Goal: Transaction & Acquisition: Purchase product/service

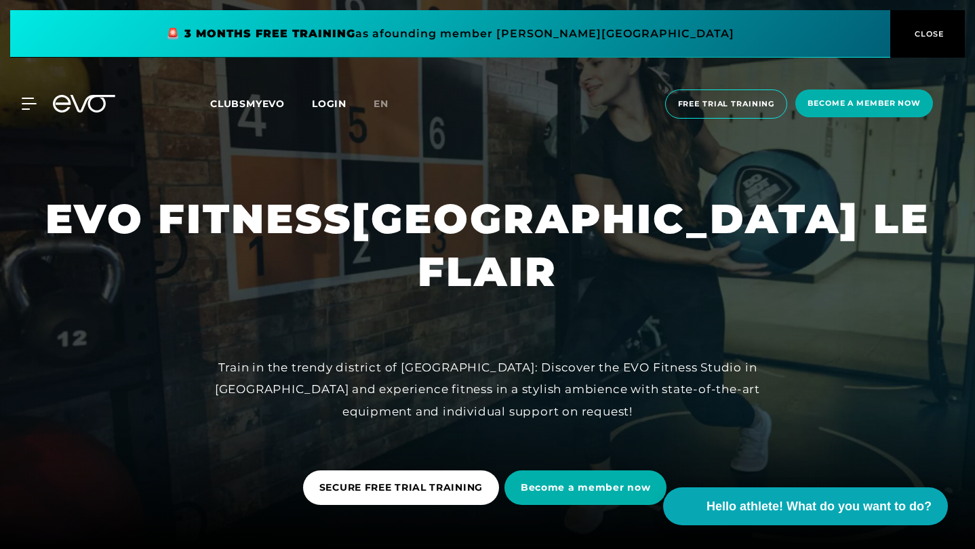
click at [348, 27] on span at bounding box center [450, 33] width 880 height 47
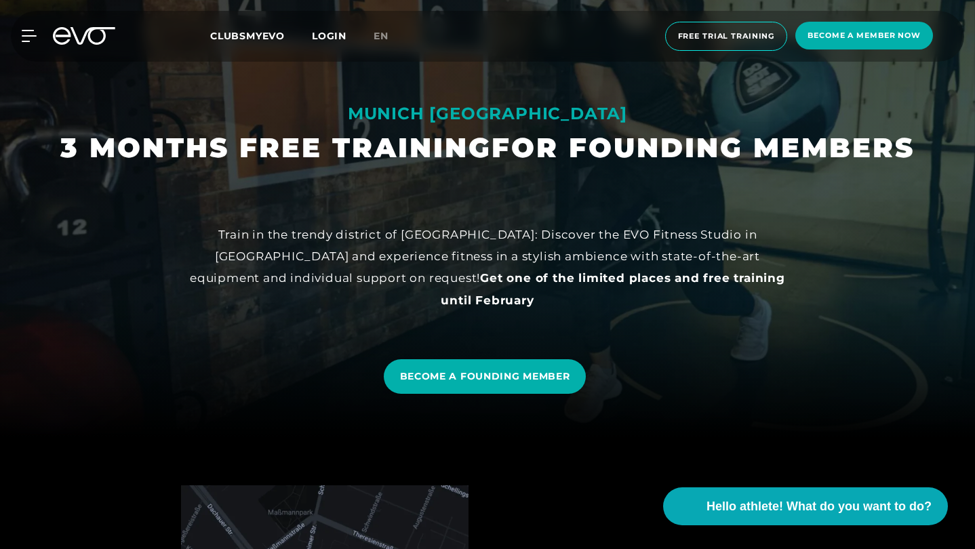
scroll to position [115, 0]
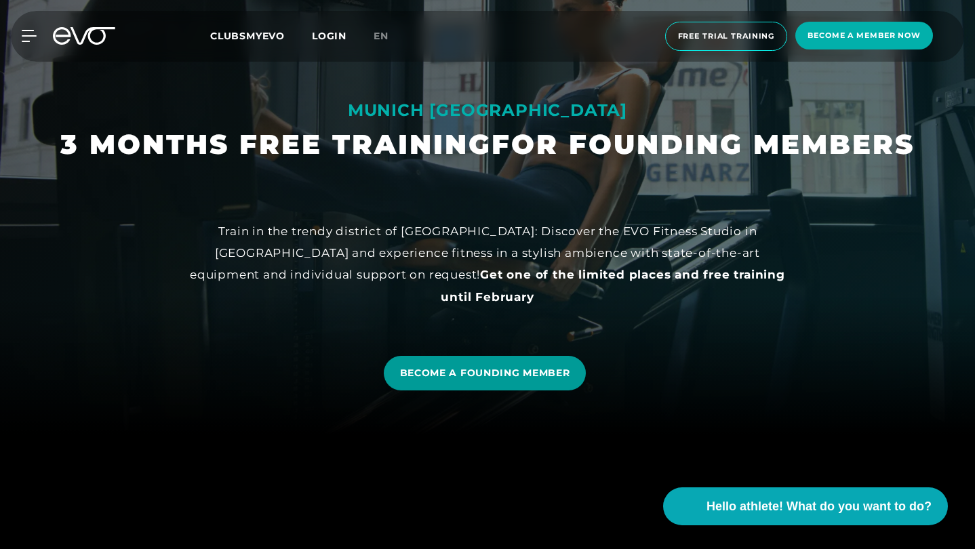
click at [445, 375] on span "BECOME A FOUNDING MEMBER" at bounding box center [485, 373] width 170 height 14
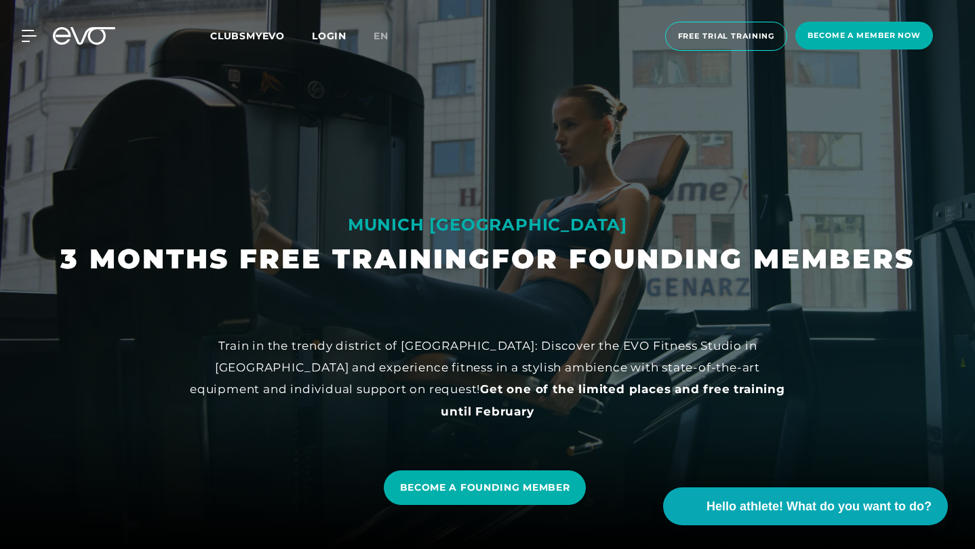
scroll to position [0, 0]
click at [35, 44] on div "MYEVO LOGIN ABOUT EVO Memberships Test training DAY PASS EVO STUDIOS Düsseldorf…" at bounding box center [487, 36] width 969 height 51
click at [29, 35] on icon at bounding box center [32, 36] width 20 height 12
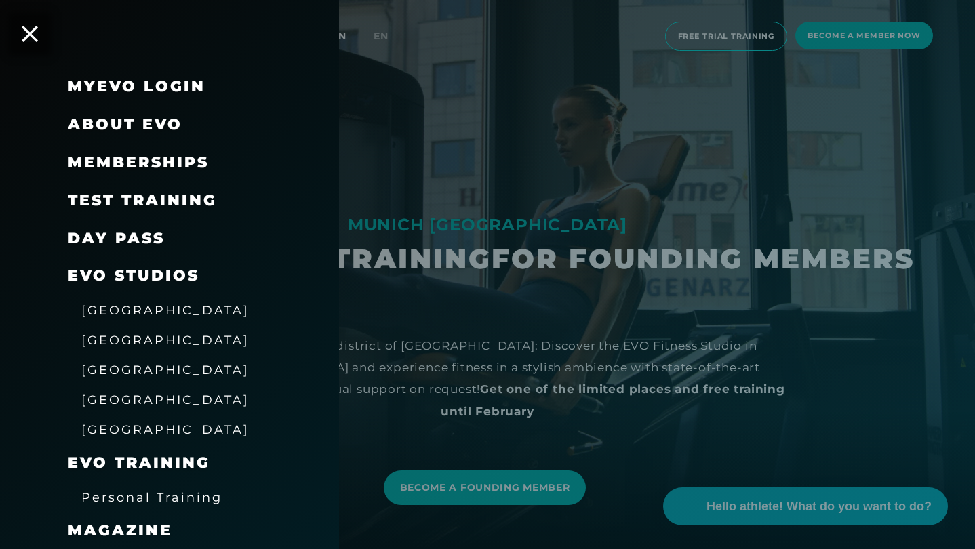
click at [129, 306] on span "[GEOGRAPHIC_DATA]" at bounding box center [165, 310] width 168 height 14
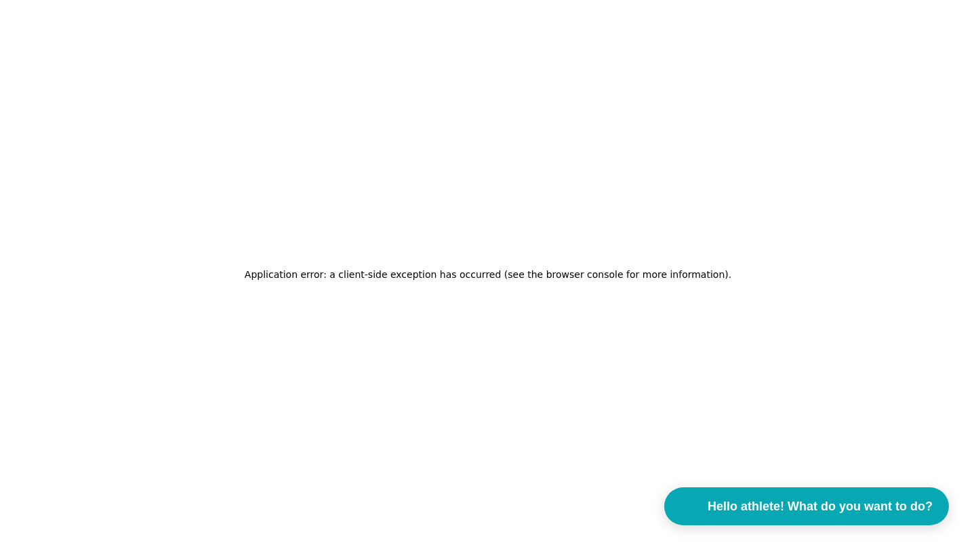
click at [334, 262] on div "Application error: a client-side exception has occurred (see the browser consol…" at bounding box center [488, 274] width 487 height 33
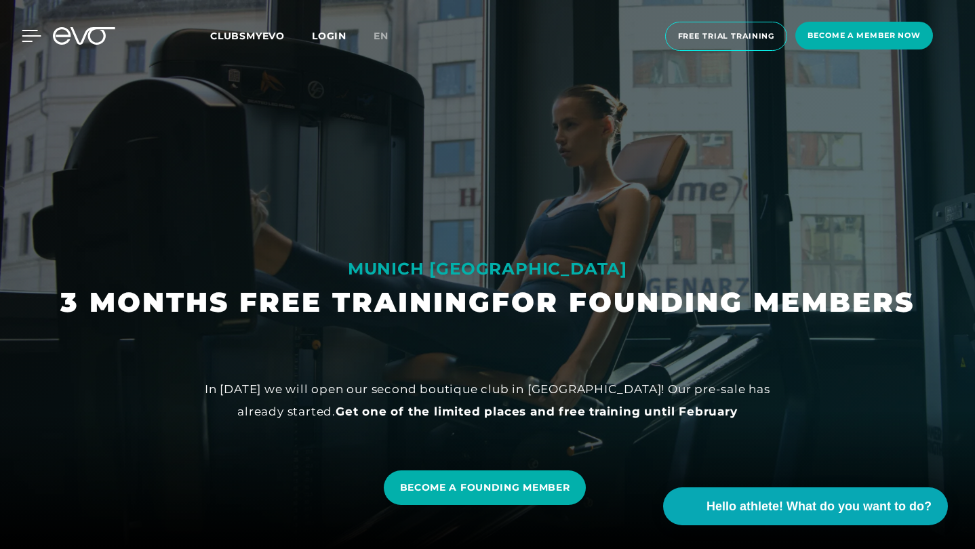
click at [33, 35] on icon at bounding box center [31, 36] width 19 height 11
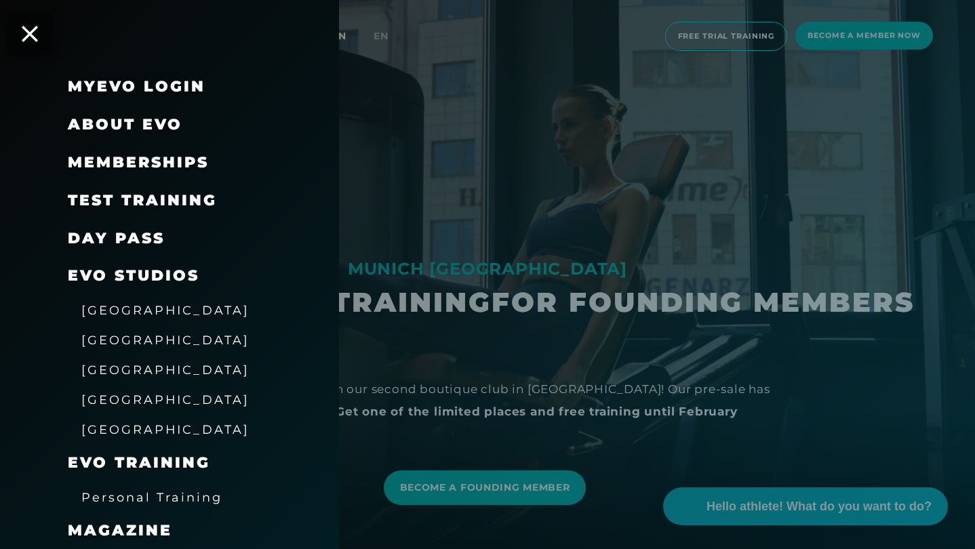
click at [127, 161] on span "Memberships" at bounding box center [138, 162] width 141 height 18
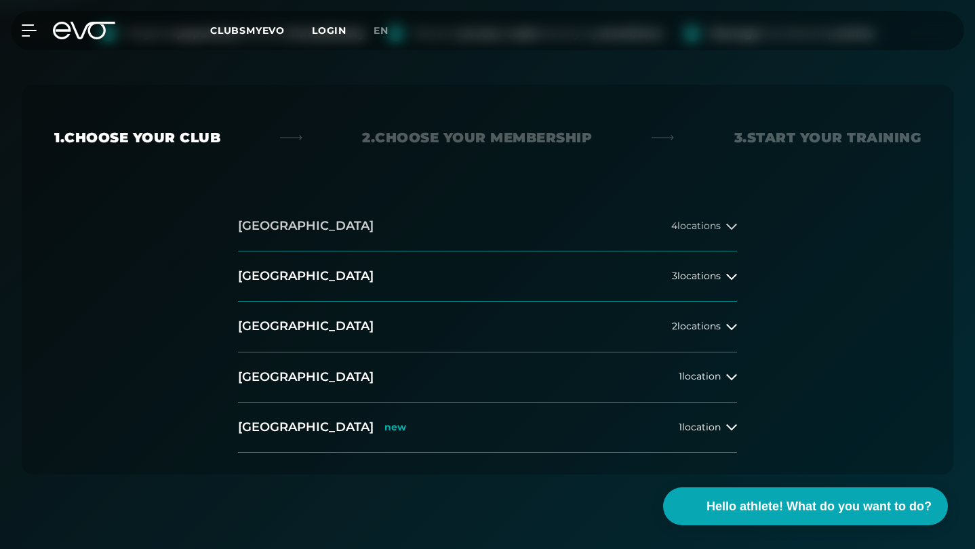
scroll to position [293, 0]
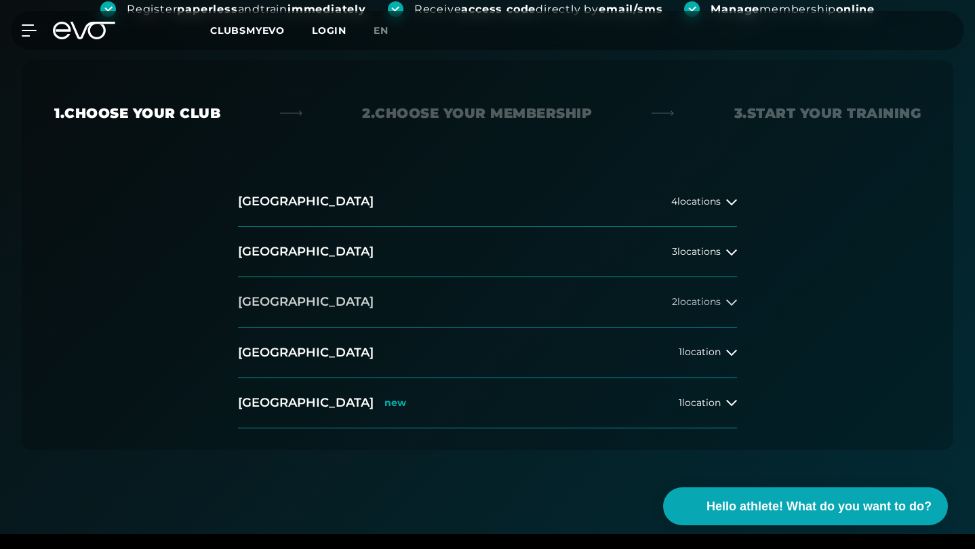
click at [303, 310] on h2 "[GEOGRAPHIC_DATA]" at bounding box center [306, 301] width 136 height 17
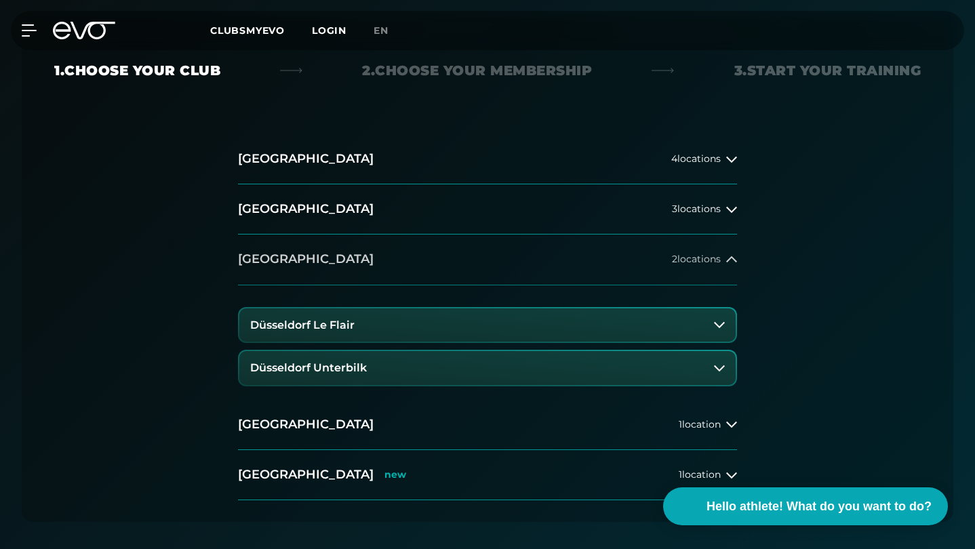
scroll to position [401, 0]
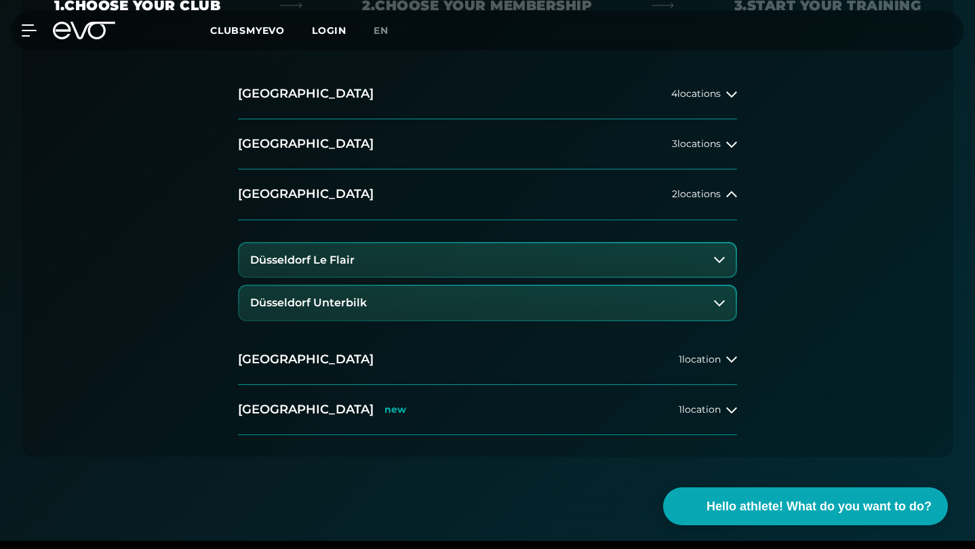
click at [325, 262] on h3 "Düsseldorf Le Flair" at bounding box center [302, 260] width 104 height 12
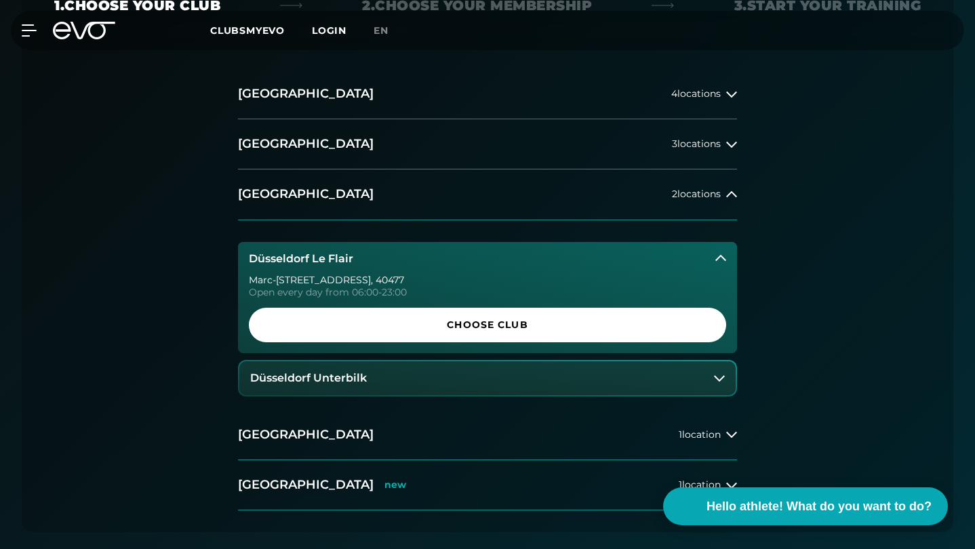
scroll to position [432, 0]
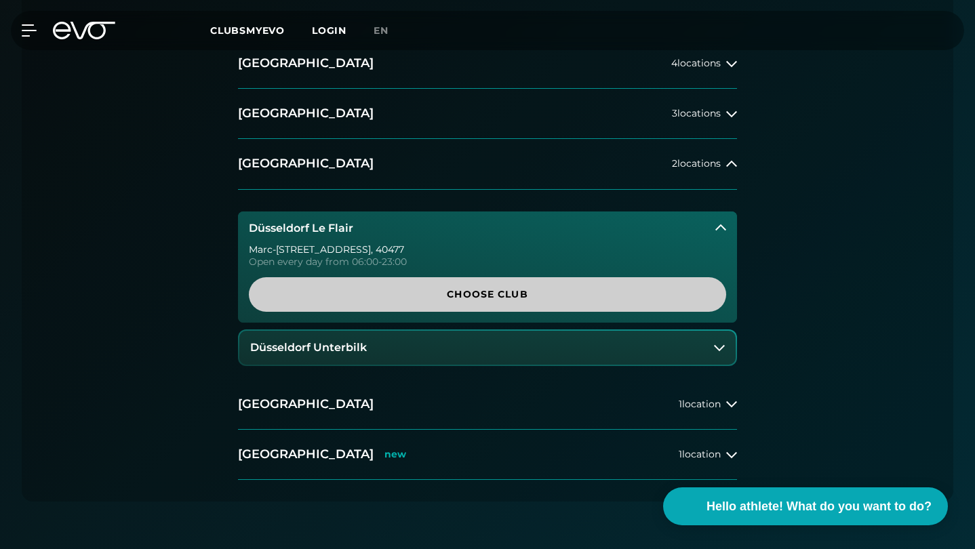
click at [352, 279] on span "CHOOSE CLUB" at bounding box center [487, 294] width 477 height 35
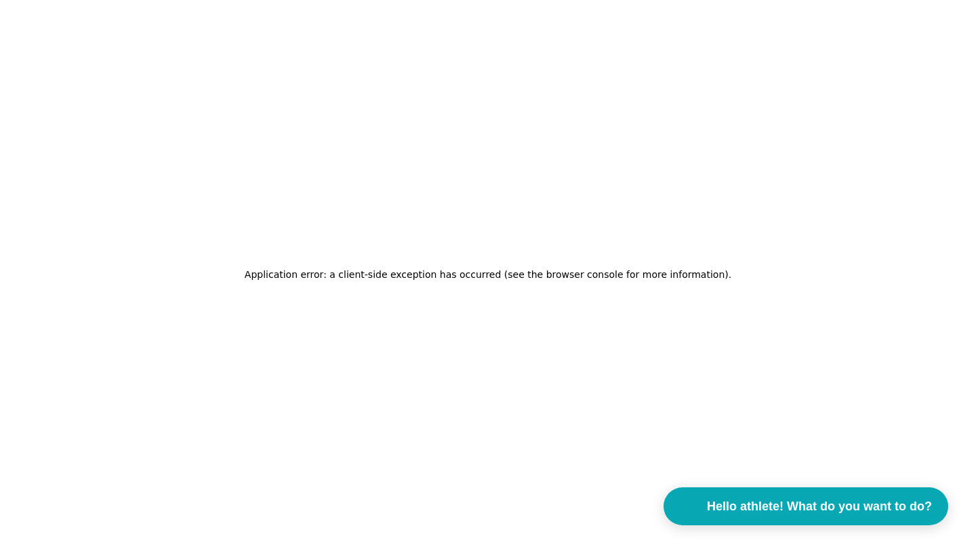
scroll to position [0, 0]
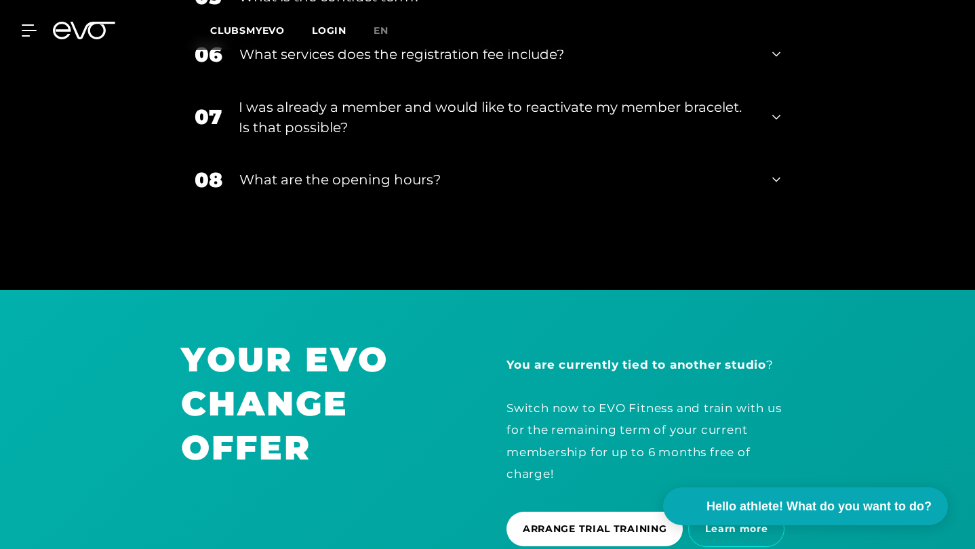
scroll to position [2743, 0]
